Goal: Find specific page/section: Find specific page/section

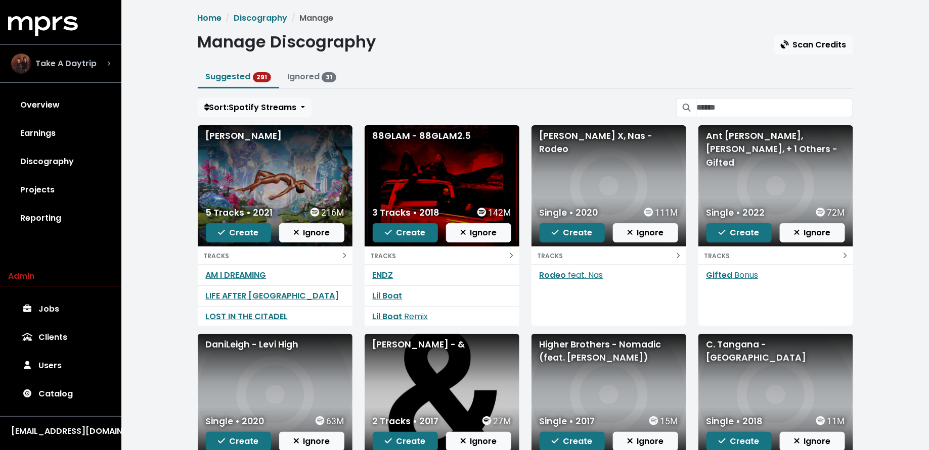
click at [95, 73] on div "Take A Daytrip" at bounding box center [60, 64] width 99 height 20
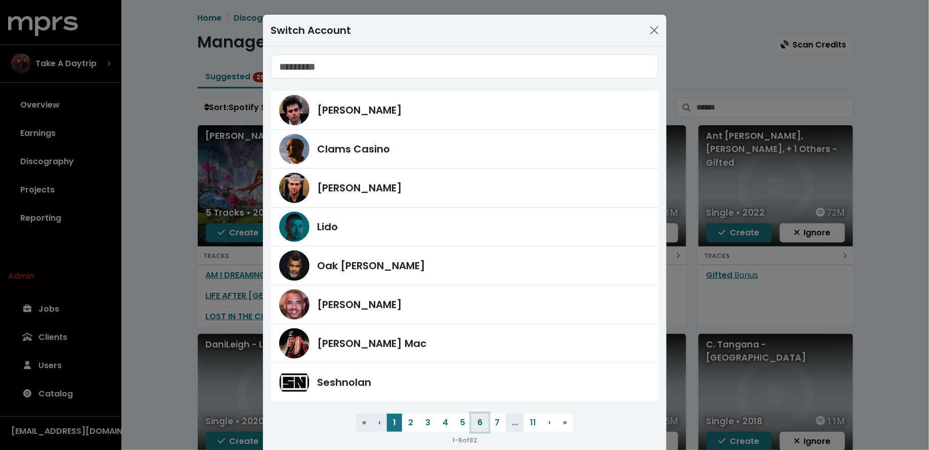
click at [487, 416] on button "6" at bounding box center [479, 423] width 17 height 18
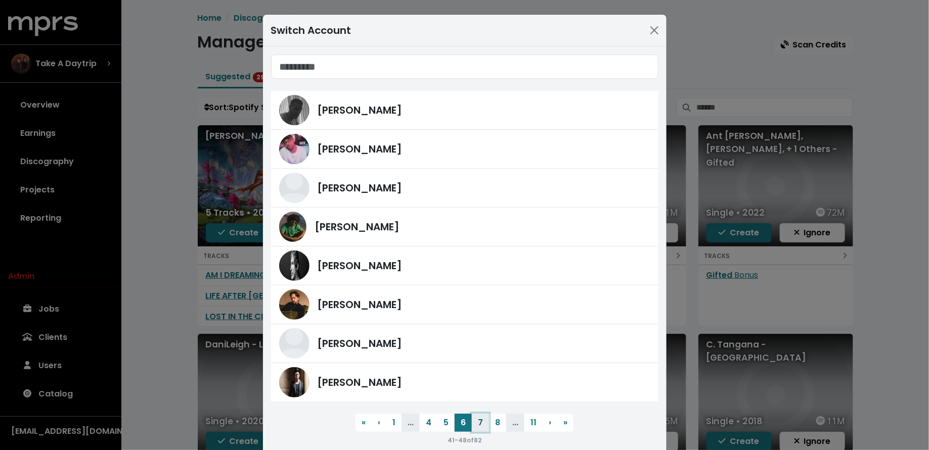
click at [480, 423] on button "7" at bounding box center [480, 423] width 17 height 18
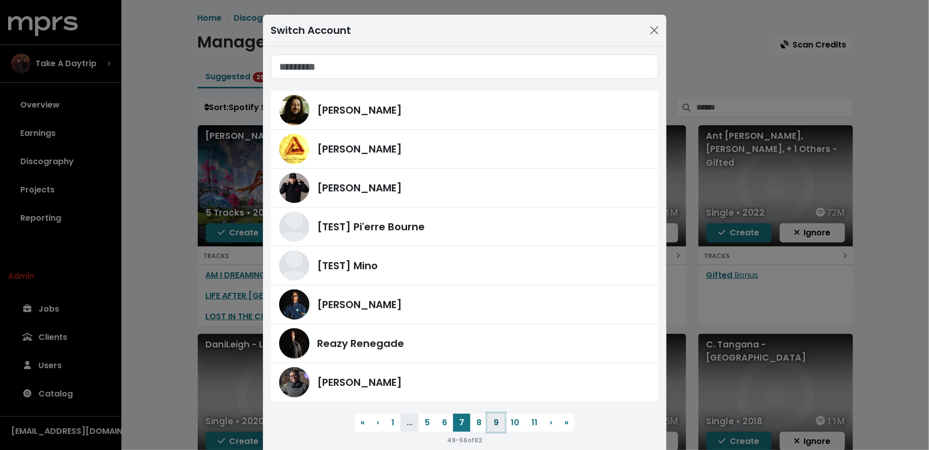
click at [491, 423] on button "9" at bounding box center [495, 423] width 17 height 18
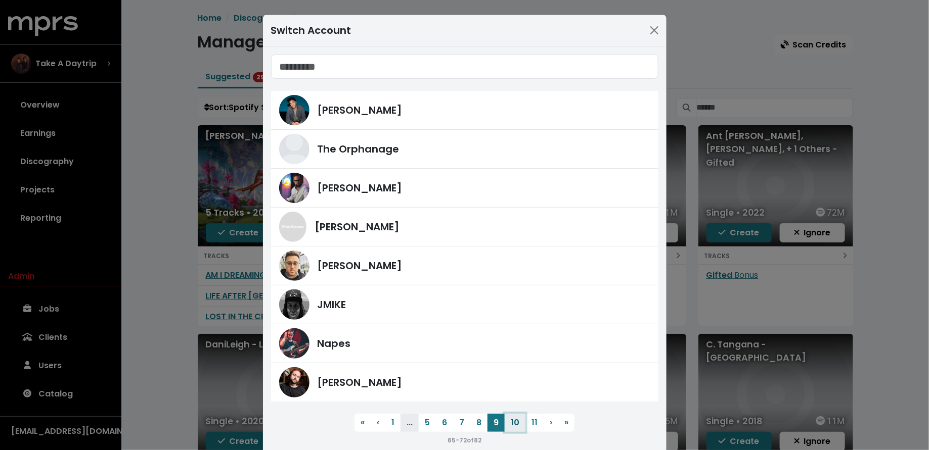
click at [507, 425] on button "10" at bounding box center [514, 423] width 21 height 18
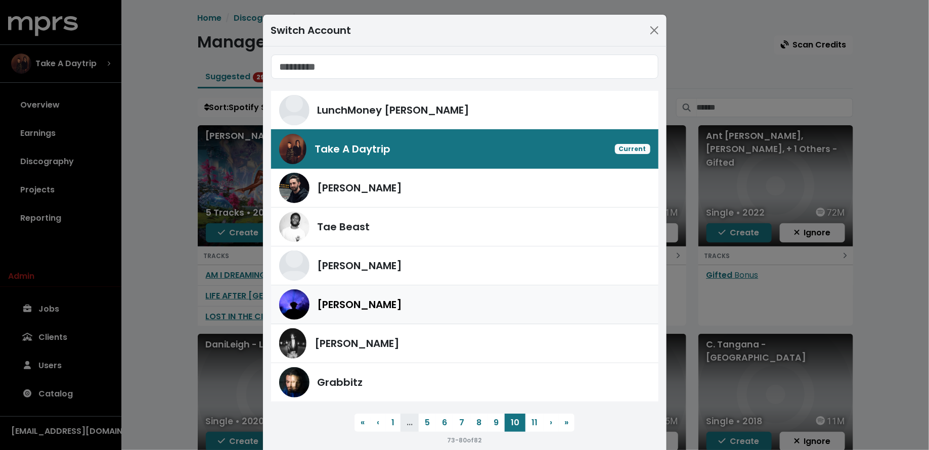
click at [399, 313] on div "[PERSON_NAME]" at bounding box center [464, 305] width 371 height 30
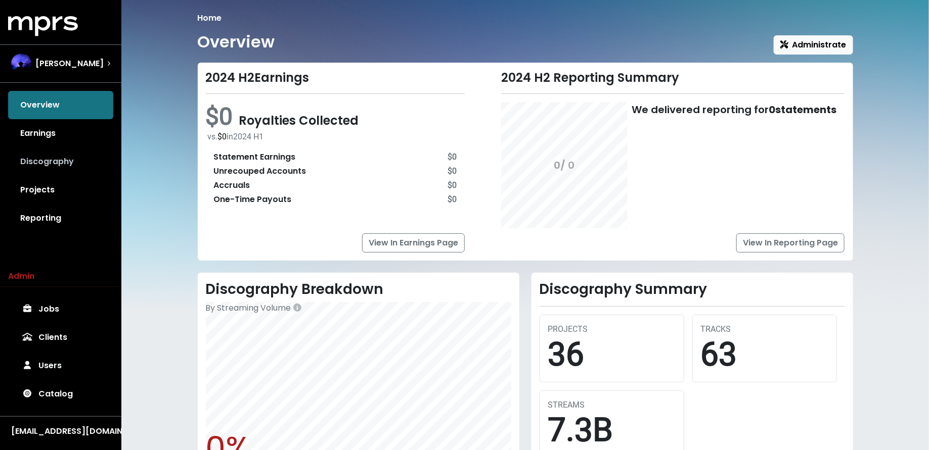
click at [55, 161] on link "Discography" at bounding box center [60, 162] width 105 height 28
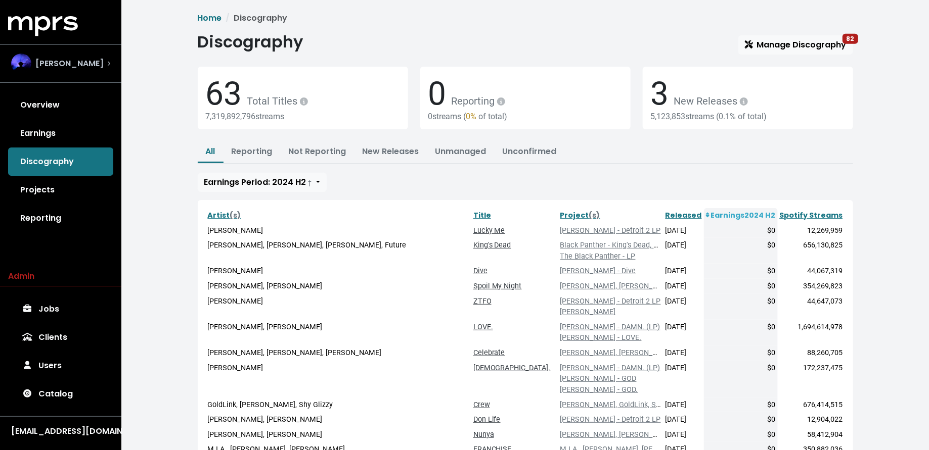
click at [79, 68] on span "[PERSON_NAME]" at bounding box center [69, 64] width 68 height 12
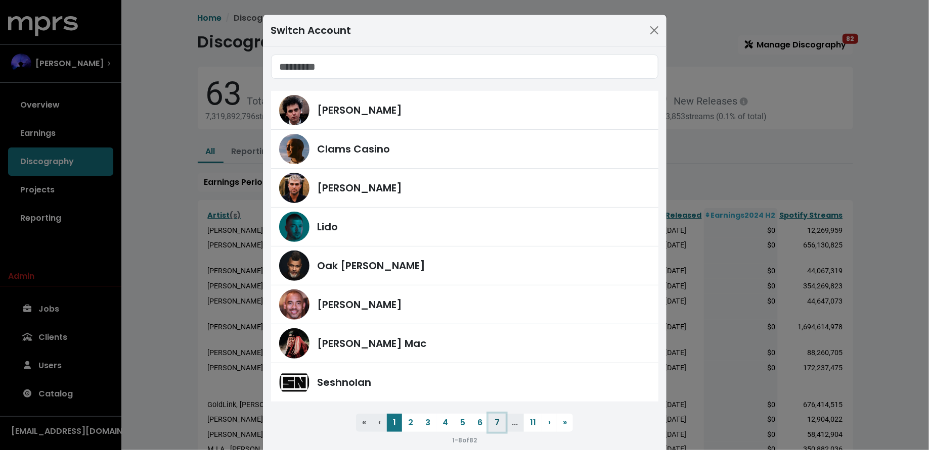
click at [498, 414] on button "7" at bounding box center [496, 423] width 17 height 18
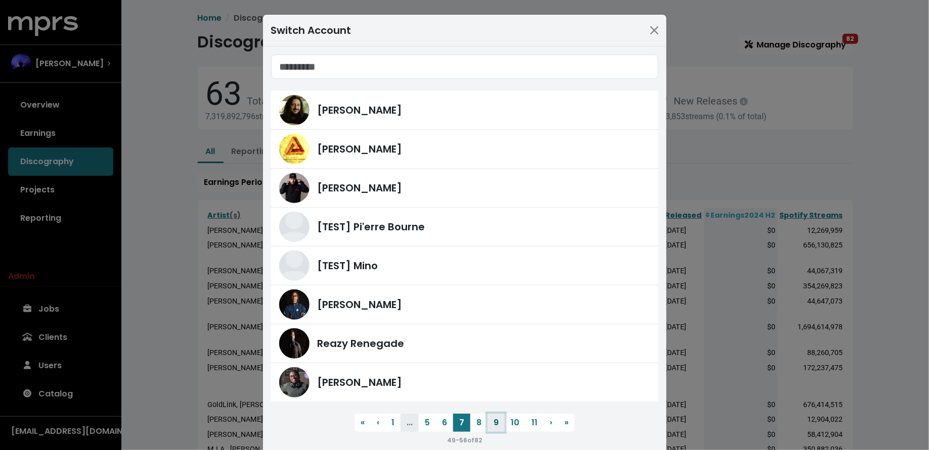
click at [498, 424] on button "9" at bounding box center [495, 423] width 17 height 18
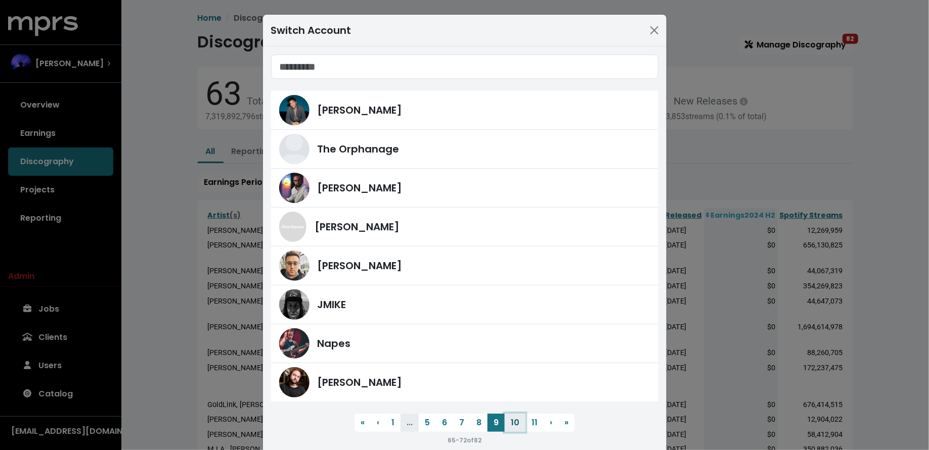
click at [511, 422] on button "10" at bounding box center [514, 423] width 21 height 18
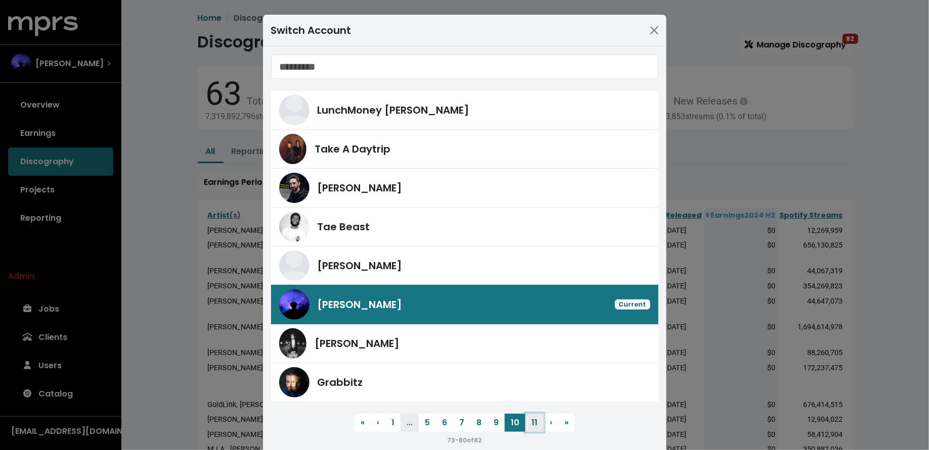
click at [529, 422] on button "11" at bounding box center [534, 423] width 18 height 18
